Goal: Find specific page/section: Find specific page/section

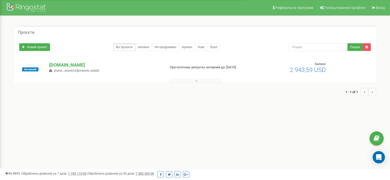
click at [186, 81] on button at bounding box center [194, 81] width 51 height 4
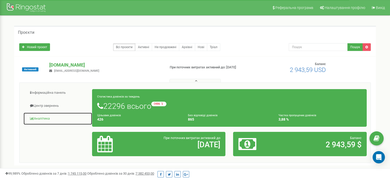
click at [41, 118] on link "Аналiтика" at bounding box center [57, 118] width 69 height 13
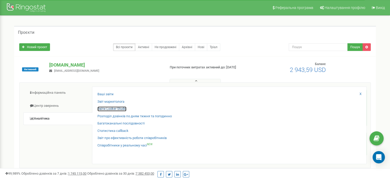
click at [108, 108] on link "Звіти Looker Studio" at bounding box center [111, 109] width 29 height 5
